Goal: Navigation & Orientation: Find specific page/section

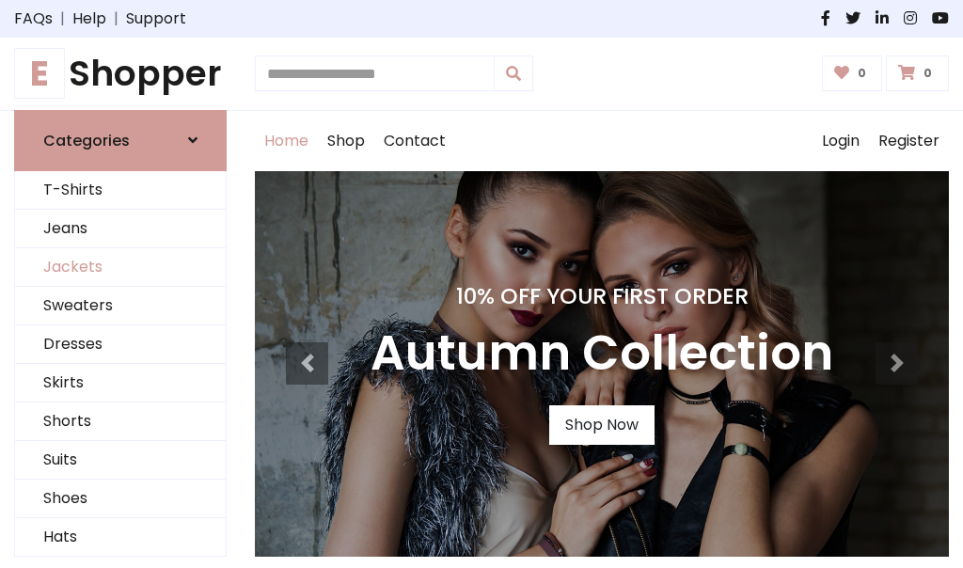
click at [120, 267] on link "Jackets" at bounding box center [120, 267] width 211 height 39
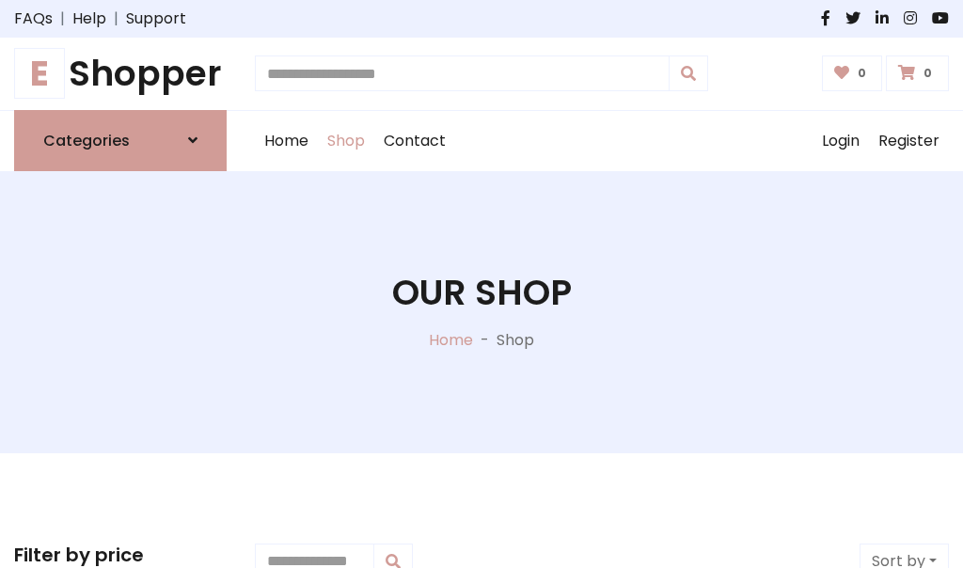
scroll to position [850, 0]
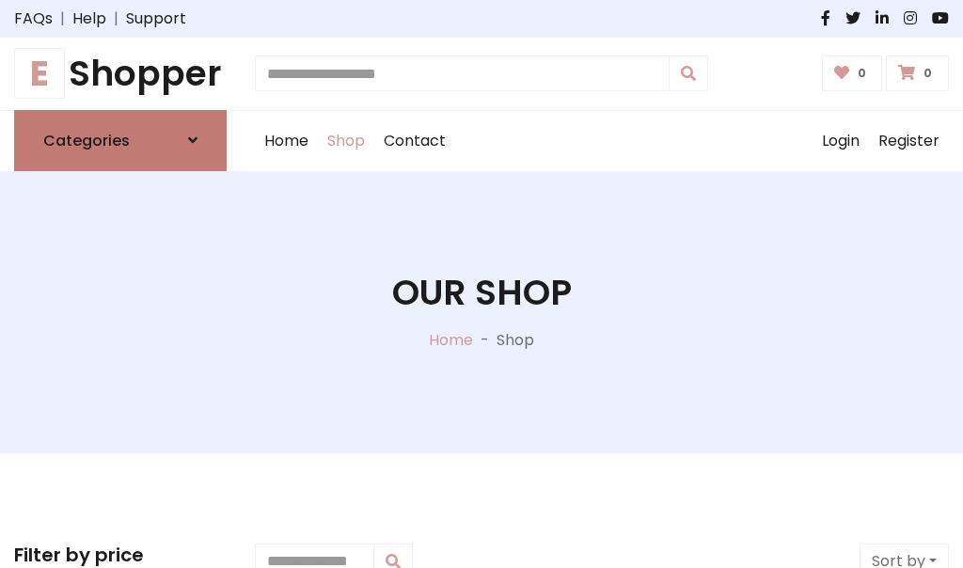
click at [120, 140] on h6 "Categories" at bounding box center [86, 141] width 86 height 18
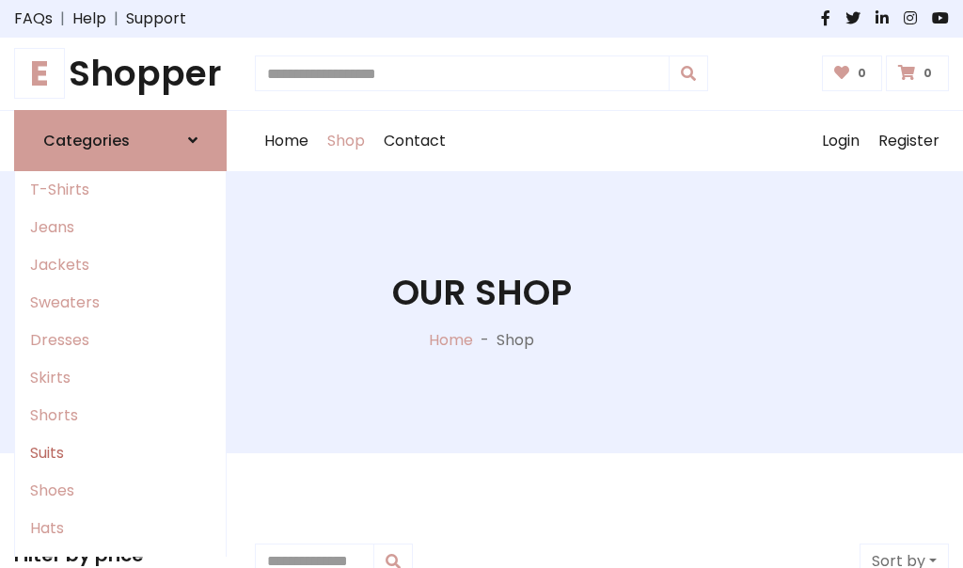
click at [120, 452] on link "Suits" at bounding box center [120, 453] width 211 height 38
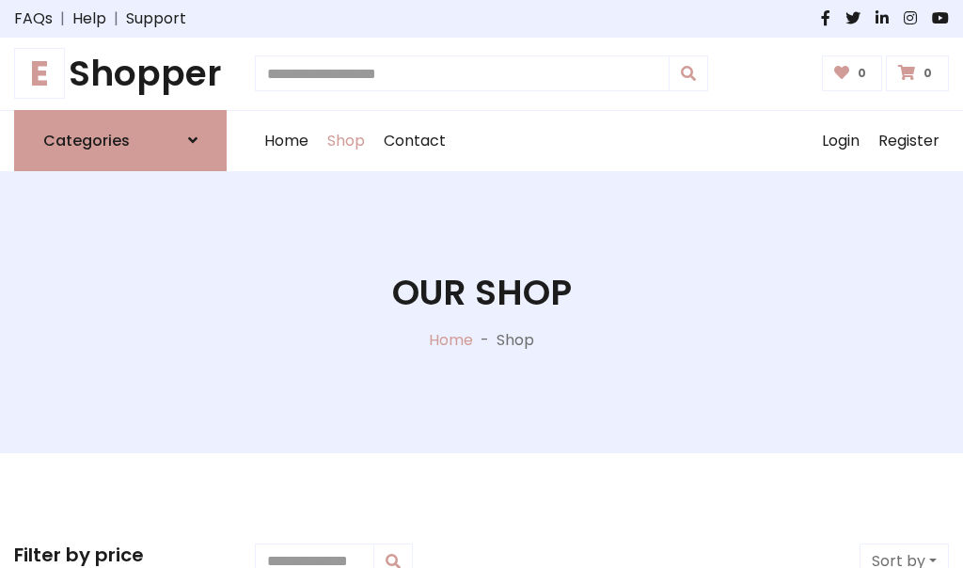
scroll to position [1358, 0]
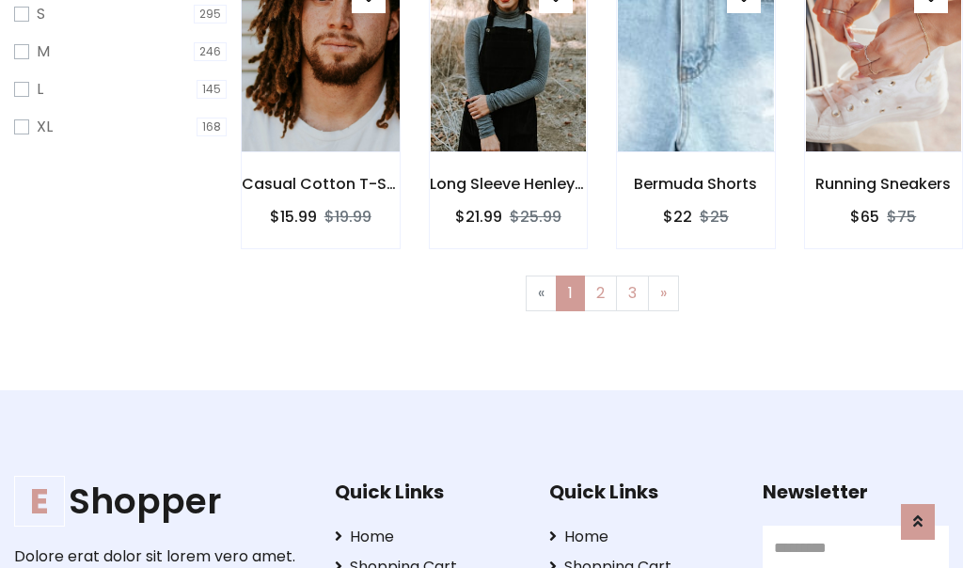
scroll to position [94, 0]
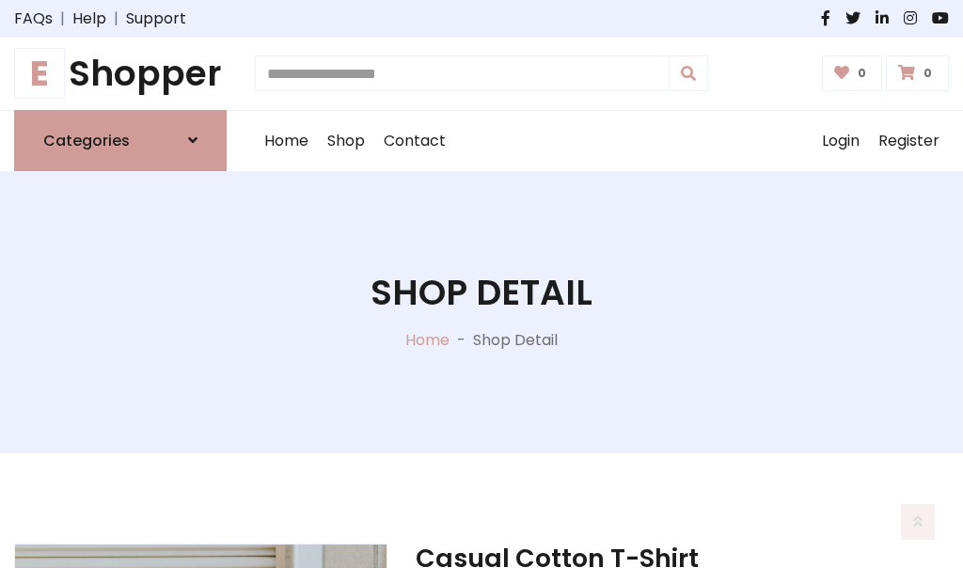
scroll to position [1757, 0]
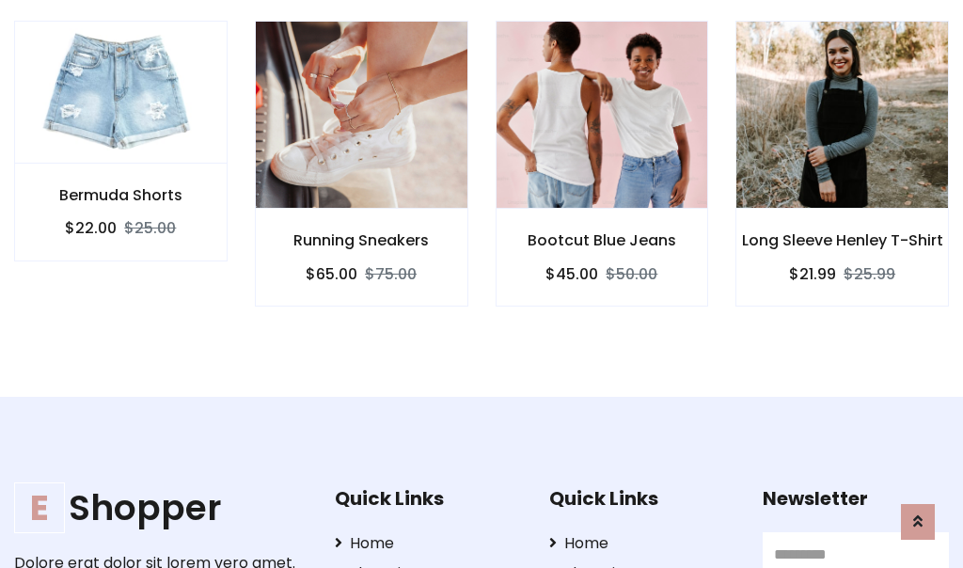
scroll to position [1755, 0]
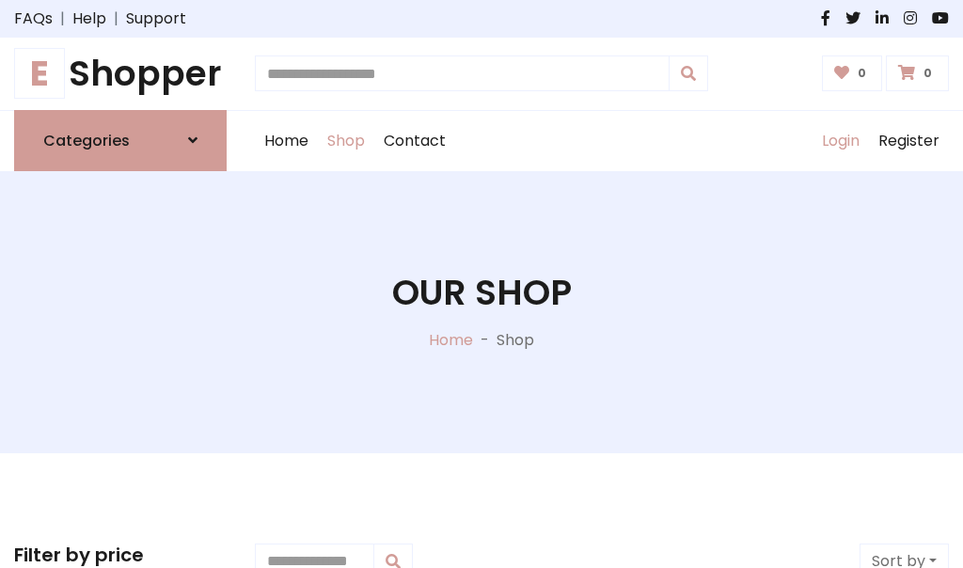
click at [839, 140] on link "Login" at bounding box center [840, 141] width 56 height 60
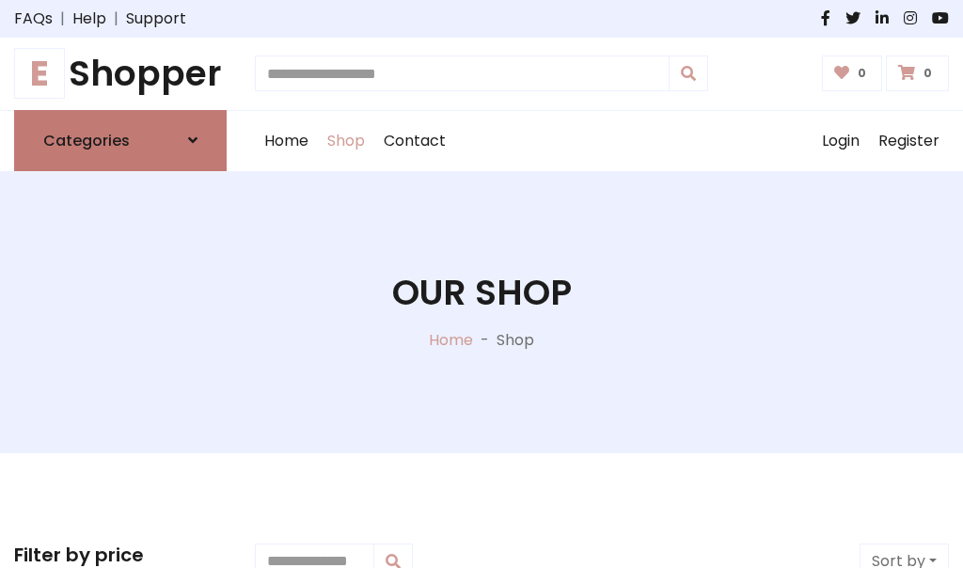
click at [193, 140] on icon at bounding box center [192, 140] width 9 height 15
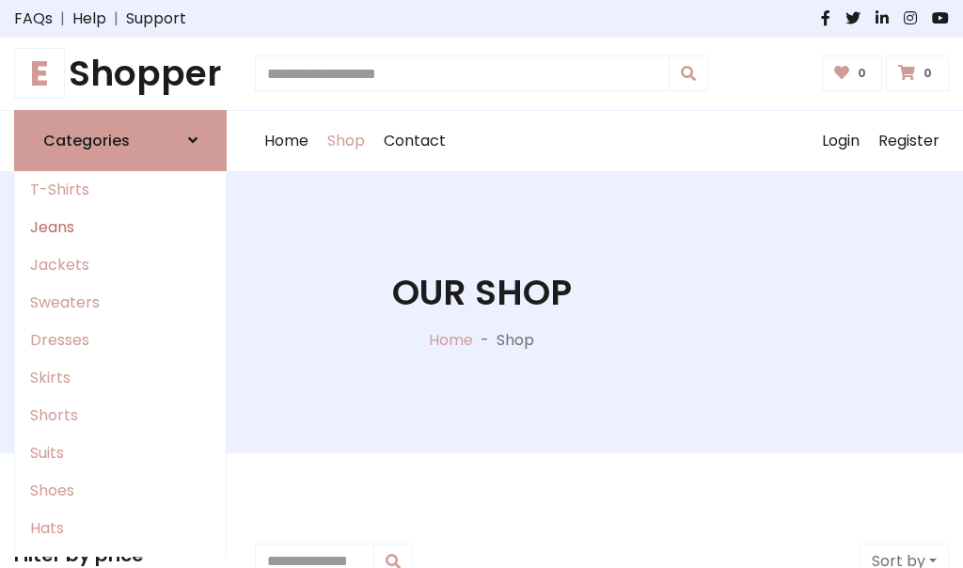
click at [120, 227] on link "Jeans" at bounding box center [120, 228] width 211 height 38
